Goal: Check status: Check status

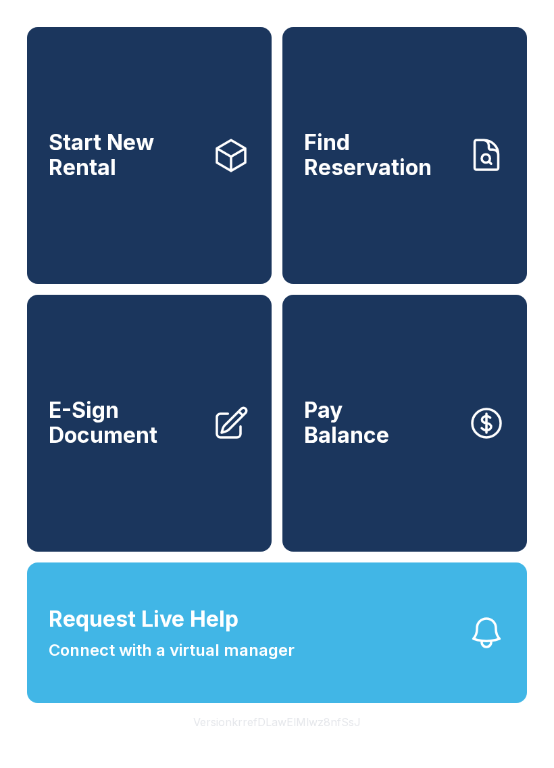
scroll to position [16, 0]
click at [391, 161] on span "Find Reservation" at bounding box center [380, 154] width 153 height 49
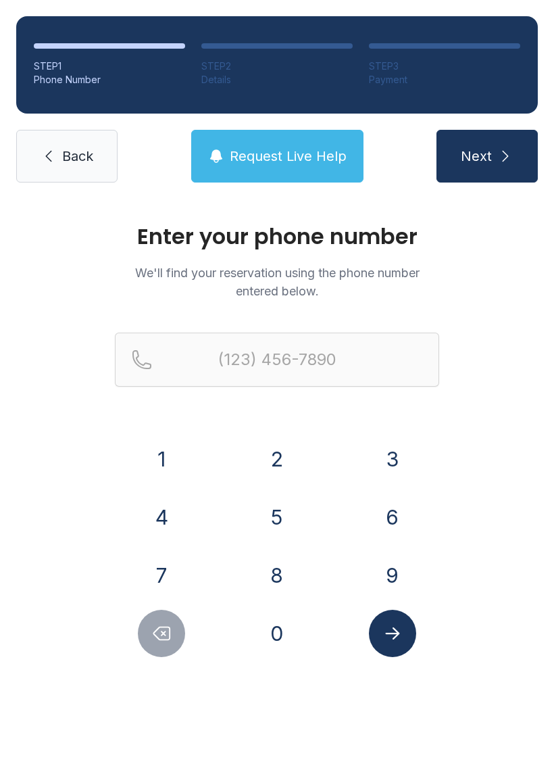
click at [285, 574] on button "8" at bounding box center [276, 574] width 47 height 47
click at [296, 512] on button "5" at bounding box center [276, 516] width 47 height 47
click at [278, 647] on button "0" at bounding box center [276, 632] width 47 height 47
click at [405, 532] on button "6" at bounding box center [392, 516] width 47 height 47
click at [282, 644] on button "0" at bounding box center [276, 632] width 47 height 47
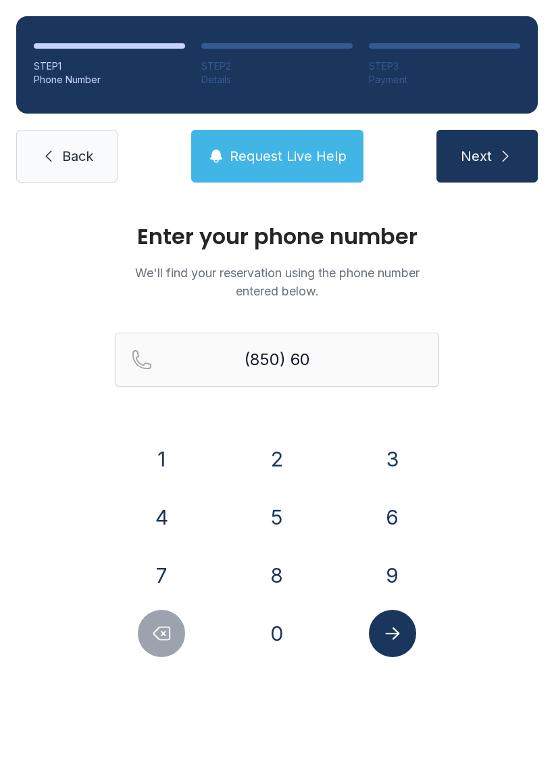
click at [159, 565] on button "7" at bounding box center [161, 574] width 47 height 47
click at [161, 445] on button "1" at bounding box center [161, 458] width 47 height 47
click at [288, 445] on button "2" at bounding box center [276, 458] width 47 height 47
click at [287, 444] on button "2" at bounding box center [276, 458] width 47 height 47
click at [161, 448] on button "1" at bounding box center [161, 458] width 47 height 47
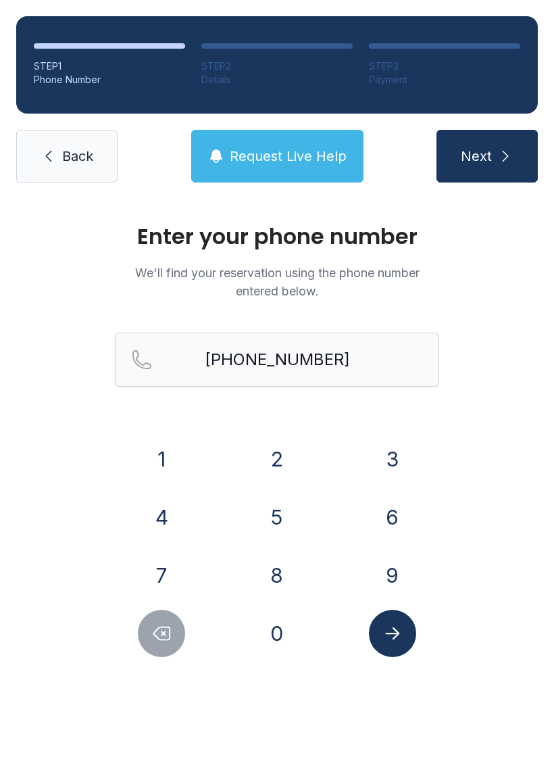
click at [401, 630] on icon "Submit lookup form" at bounding box center [392, 633] width 20 height 20
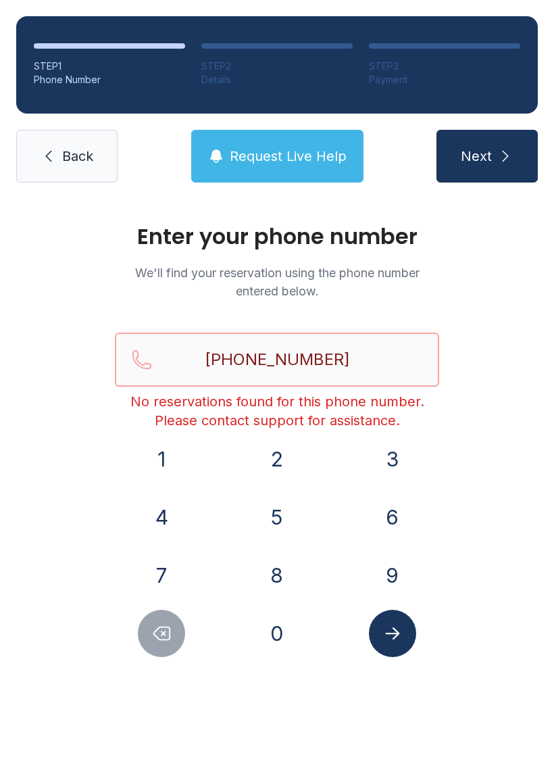
click at [368, 359] on input "[PHONE_NUMBER]" at bounding box center [277, 359] width 324 height 54
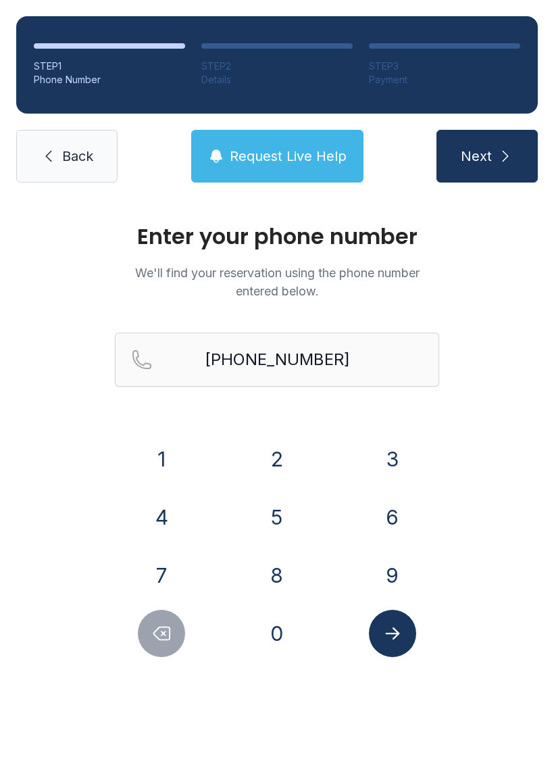
click at [509, 143] on button "Next" at bounding box center [486, 156] width 101 height 53
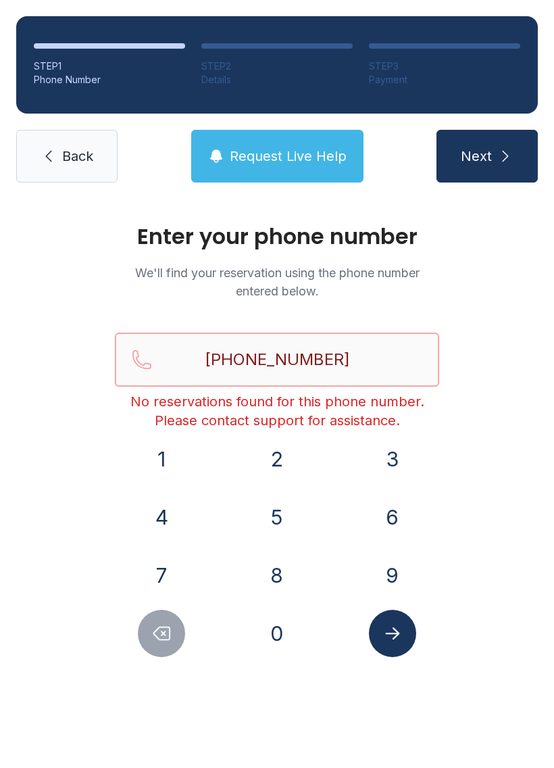
click at [350, 362] on input "[PHONE_NUMBER]" at bounding box center [277, 359] width 324 height 54
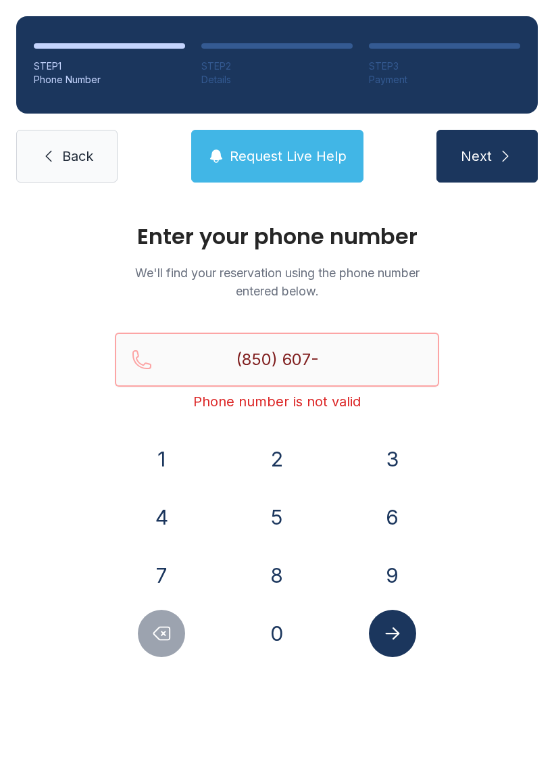
type input "(850) 607-"
click at [281, 143] on button "Request Live Help" at bounding box center [277, 156] width 172 height 53
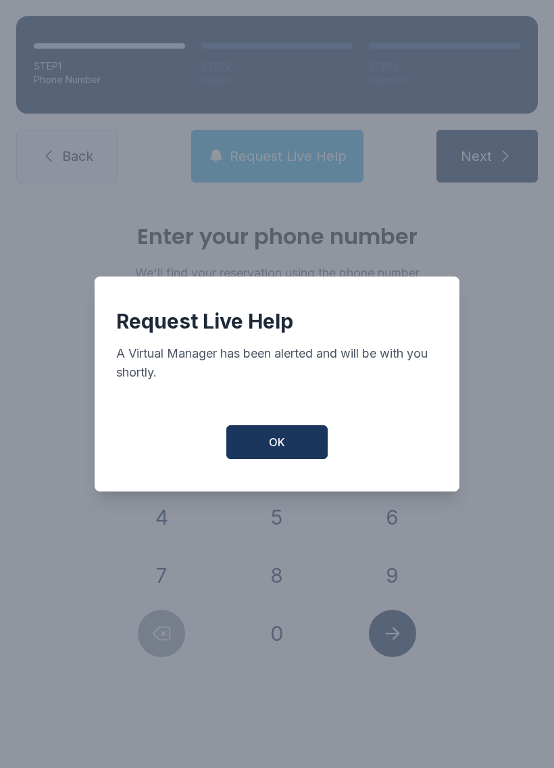
click at [276, 426] on div "Request Live Help A Virtual Manager has been alerted and will be with you short…" at bounding box center [277, 383] width 365 height 215
